Goal: Transaction & Acquisition: Book appointment/travel/reservation

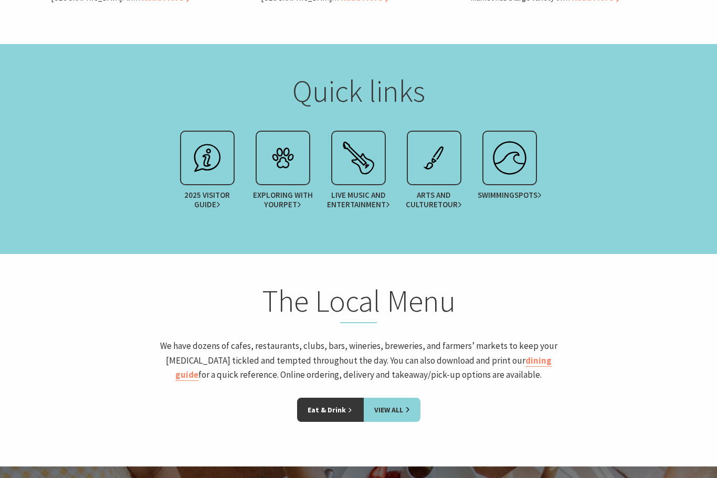
scroll to position [1215, 0]
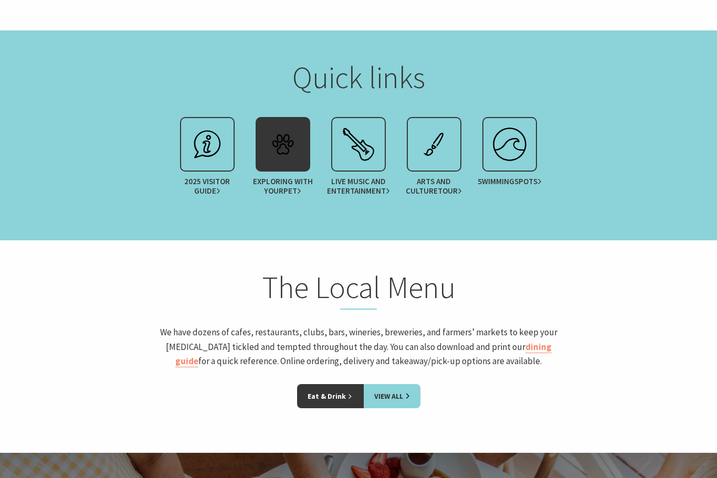
click at [286, 165] on img at bounding box center [283, 144] width 42 height 42
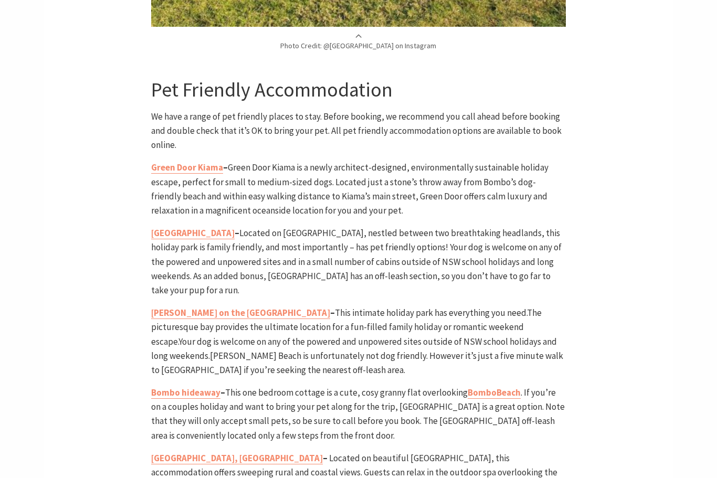
scroll to position [2481, 0]
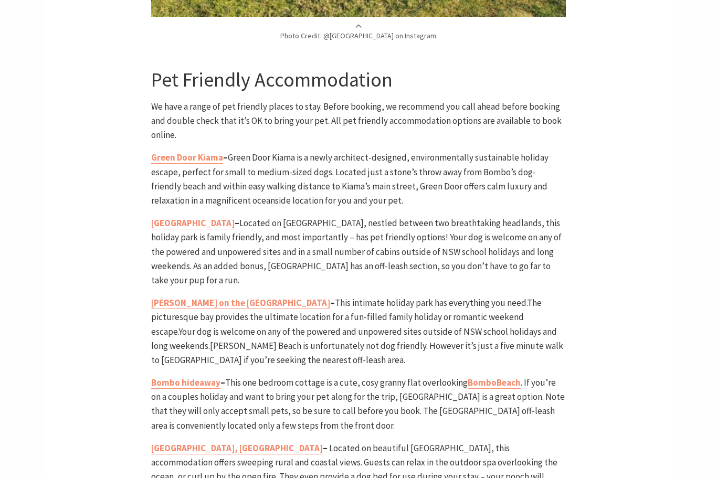
click at [175, 376] on p "Bombo hideaway – This one bedroom cottage is a cute, cosy granny flat overlooki…" at bounding box center [358, 404] width 414 height 57
click at [171, 377] on b "Bombo hideaway" at bounding box center [185, 383] width 69 height 12
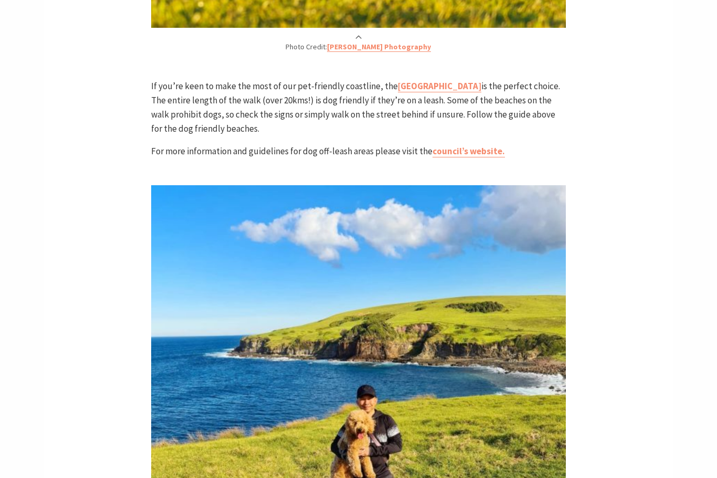
scroll to position [1886, 0]
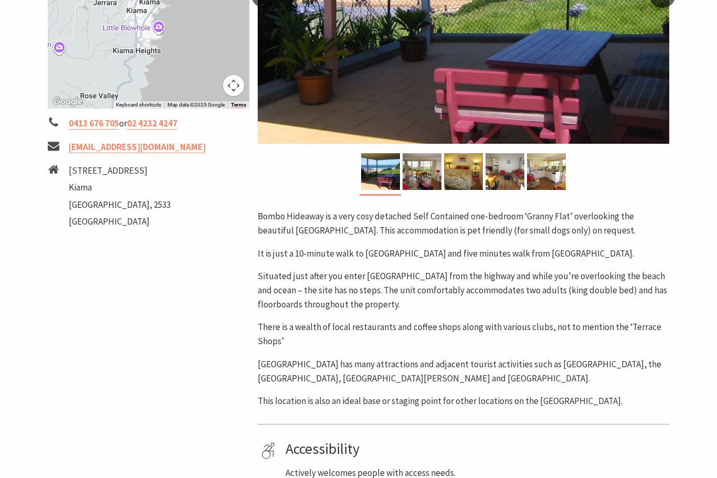
scroll to position [313, 0]
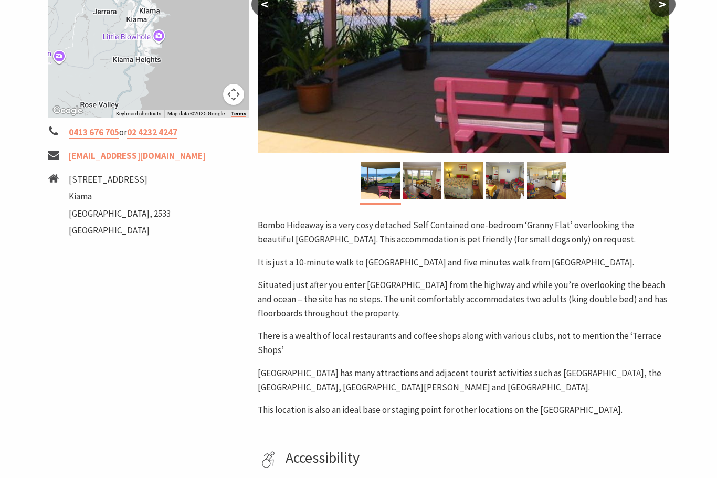
click at [78, 390] on div "Rates From: $125 to $150 To navigate the map with touch gestures double-tap and…" at bounding box center [149, 222] width 210 height 733
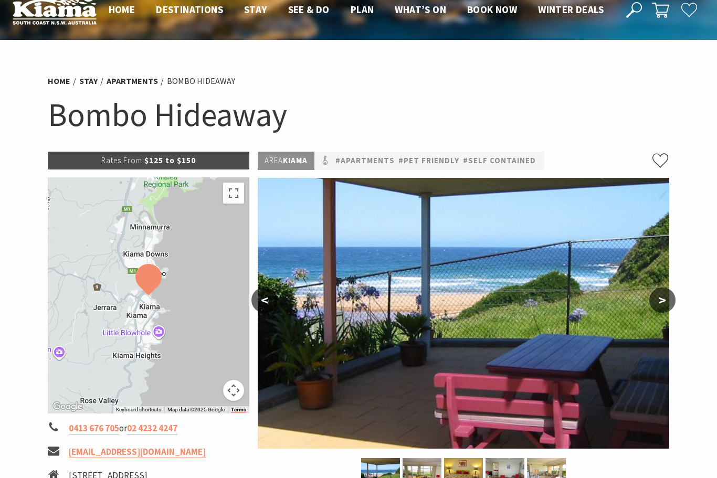
scroll to position [0, 0]
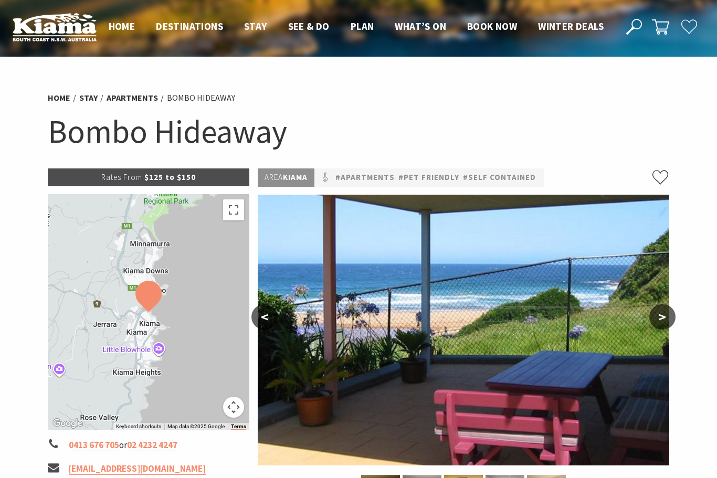
click at [660, 322] on button ">" at bounding box center [662, 316] width 26 height 25
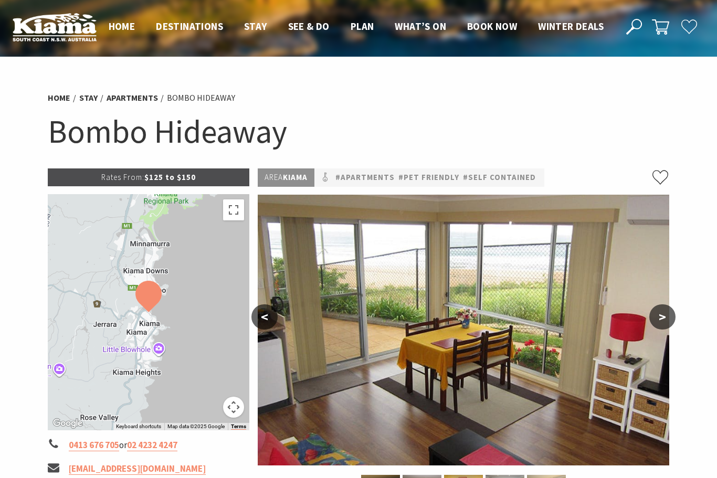
click at [665, 318] on button ">" at bounding box center [662, 316] width 26 height 25
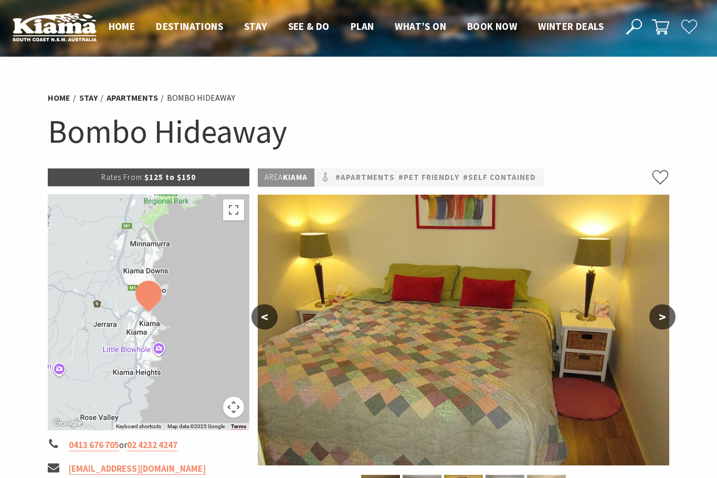
click at [667, 314] on button ">" at bounding box center [662, 316] width 26 height 25
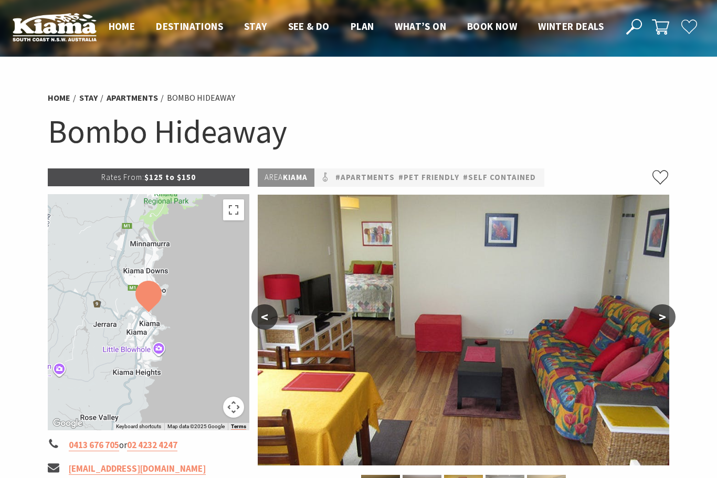
click at [666, 312] on button ">" at bounding box center [662, 316] width 26 height 25
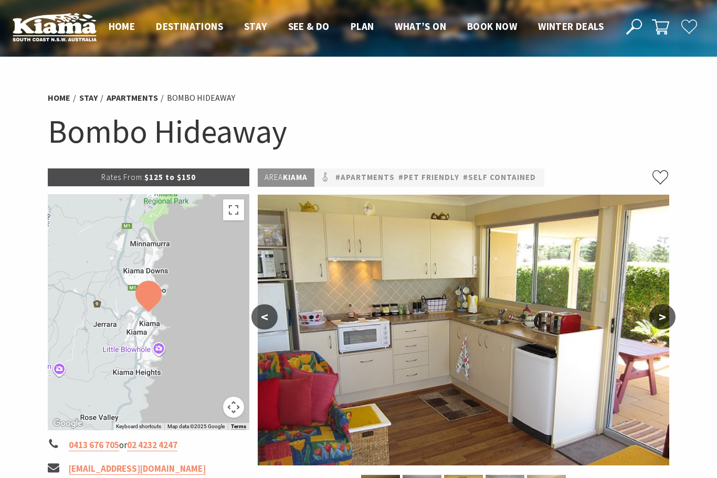
click at [664, 312] on button ">" at bounding box center [662, 316] width 26 height 25
click at [666, 313] on button ">" at bounding box center [662, 316] width 26 height 25
